Goal: Task Accomplishment & Management: Use online tool/utility

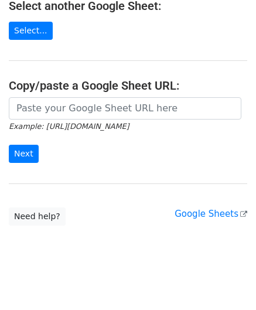
scroll to position [153, 0]
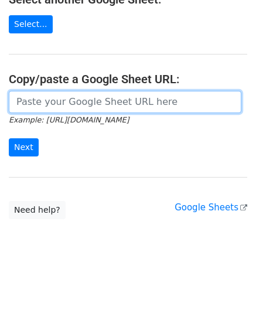
click at [54, 106] on input "url" at bounding box center [125, 102] width 232 height 22
paste input "https://docs.google.com/spreadsheets/d/1wdDLkKxRThNurzOo80a7Ax8cyqQOSwVGDs5Y-Ni…"
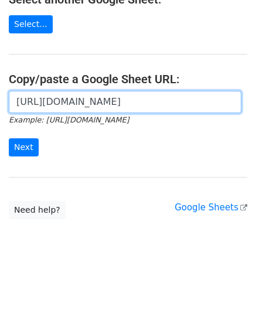
scroll to position [0, 259]
type input "https://docs.google.com/spreadsheets/d/1wdDLkKxRThNurzOo80a7Ax8cyqQOSwVGDs5Y-Ni…"
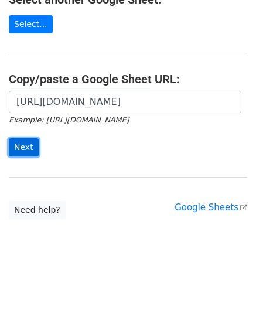
click at [29, 153] on input "Next" at bounding box center [24, 147] width 30 height 18
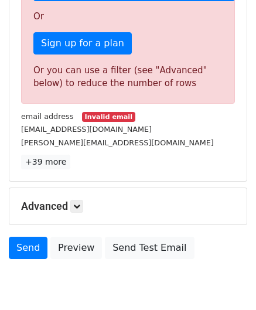
scroll to position [351, 0]
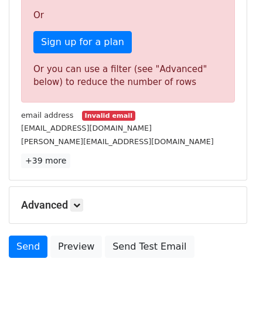
click at [85, 207] on h5 "Advanced" at bounding box center [128, 204] width 214 height 13
click at [80, 201] on icon at bounding box center [76, 204] width 7 height 7
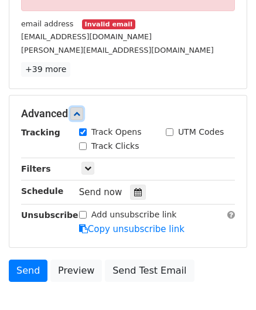
scroll to position [468, 0]
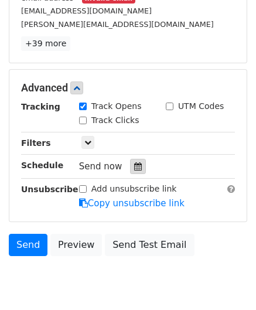
click at [134, 162] on icon at bounding box center [138, 166] width 8 height 8
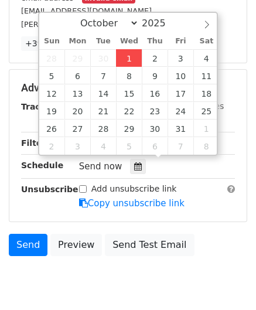
type input "[DATE] 12:00"
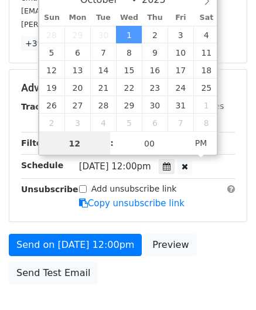
type input "6"
drag, startPoint x: 84, startPoint y: 142, endPoint x: 21, endPoint y: 143, distance: 63.2
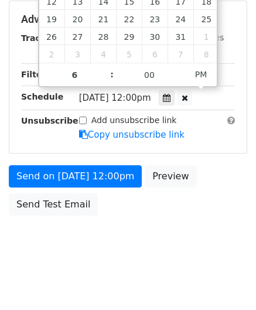
type input "[DATE] 18:00"
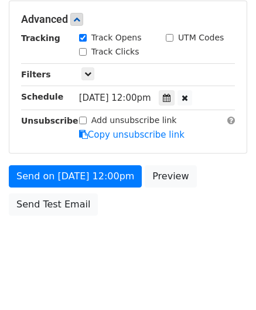
click at [218, 194] on div "Send on [DATE] 12:00pm Preview Send Test Email" at bounding box center [128, 193] width 256 height 56
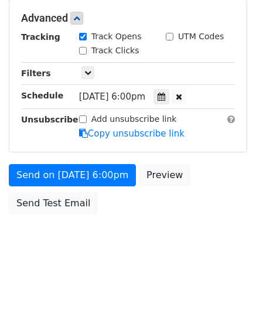
scroll to position [537, 0]
